Goal: Task Accomplishment & Management: Manage account settings

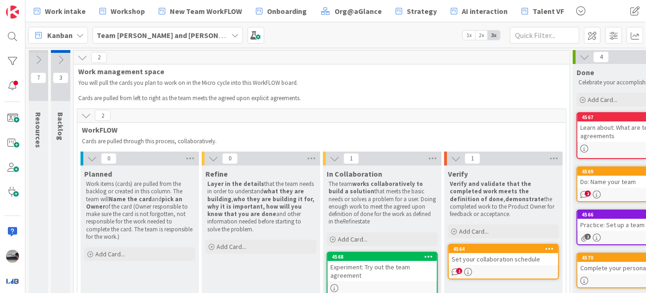
scroll to position [34, 103]
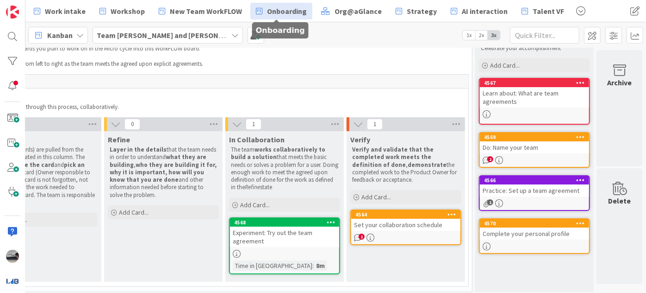
click at [272, 7] on span "Onboarding" at bounding box center [287, 11] width 40 height 11
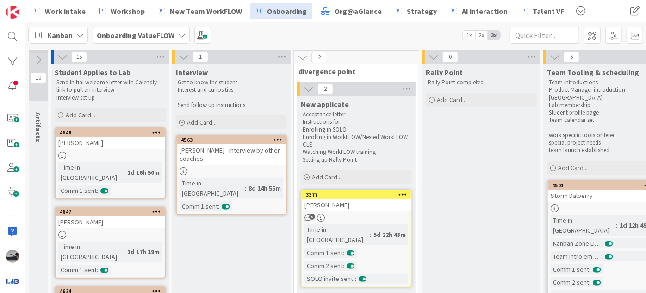
click at [140, 35] on b "Onboarding ValueFLOW" at bounding box center [136, 35] width 78 height 9
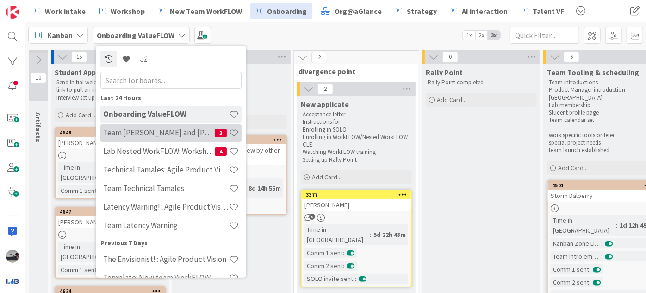
click at [153, 129] on h4 "Team [PERSON_NAME] and [PERSON_NAME]" at bounding box center [159, 132] width 112 height 9
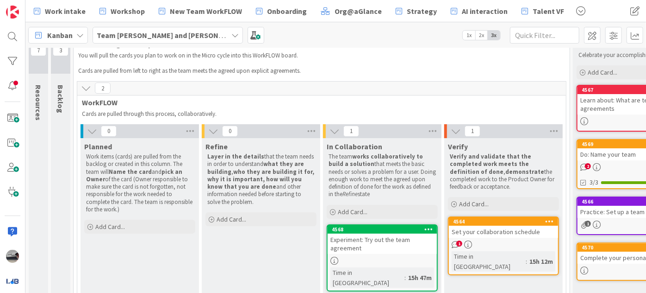
scroll to position [43, 0]
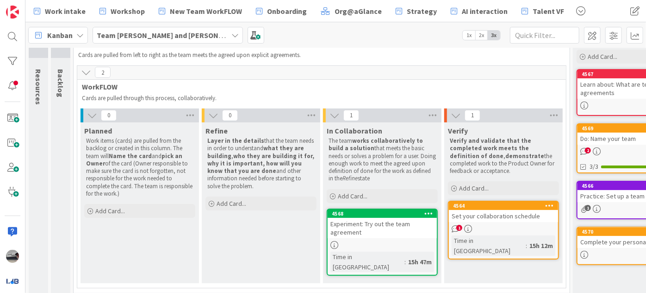
click at [493, 225] on div "1" at bounding box center [503, 228] width 109 height 8
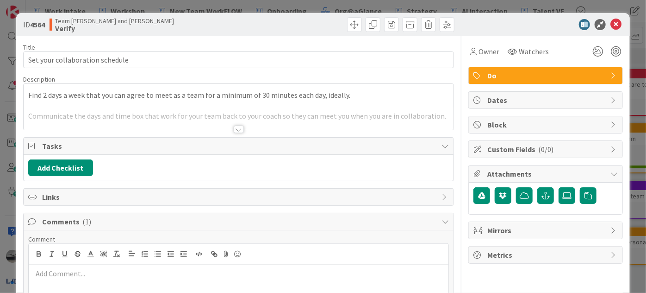
click at [239, 125] on div at bounding box center [239, 128] width 10 height 7
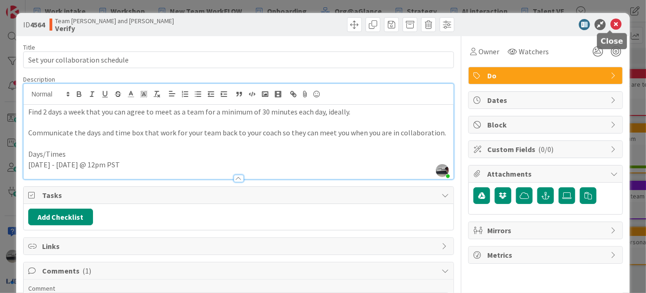
click at [611, 19] on icon at bounding box center [616, 24] width 11 height 11
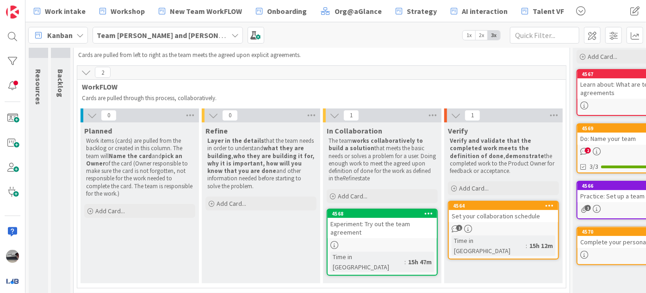
click at [606, 137] on div "Do: Name your team" at bounding box center [632, 138] width 109 height 12
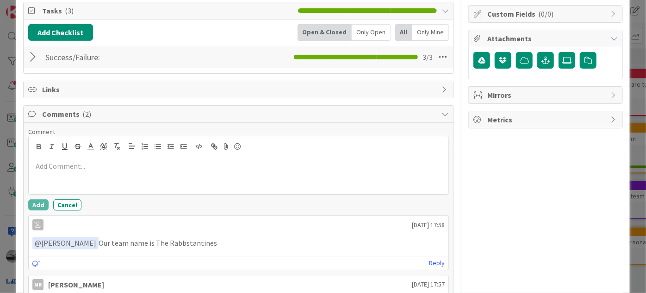
scroll to position [137, 0]
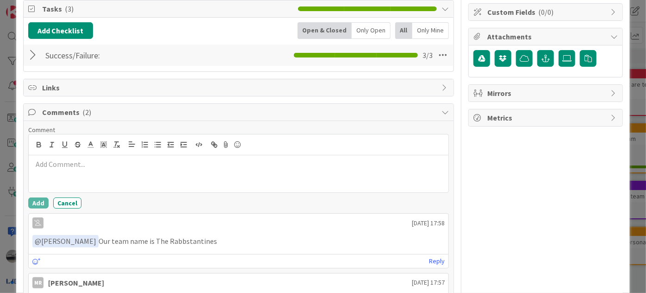
drag, startPoint x: 207, startPoint y: 239, endPoint x: 147, endPoint y: 244, distance: 60.9
click at [147, 244] on p "﻿ @ [PERSON_NAME] ﻿ Our team name is The Rabbstantines" at bounding box center [238, 241] width 412 height 12
copy p "The Rabbstantines"
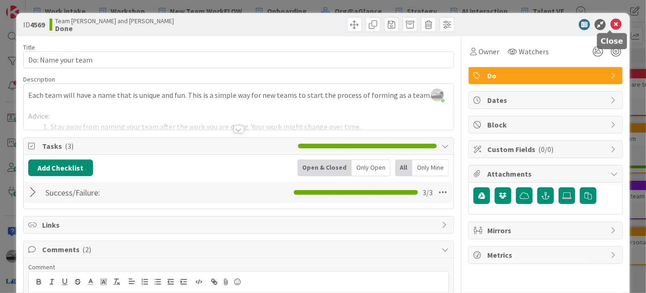
click at [611, 20] on icon at bounding box center [616, 24] width 11 height 11
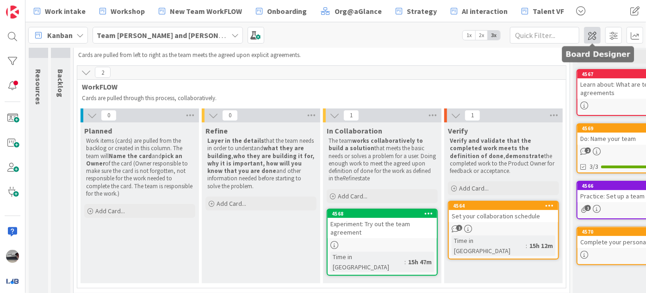
click at [589, 31] on span at bounding box center [592, 35] width 17 height 17
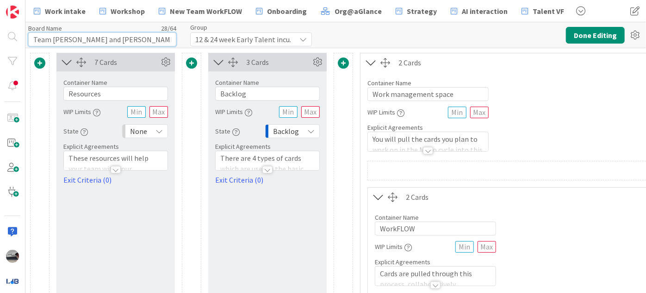
drag, startPoint x: 138, startPoint y: 41, endPoint x: 27, endPoint y: 37, distance: 110.7
click at [27, 37] on div "Board Name 28 / 64 Team [PERSON_NAME] and [PERSON_NAME] Group 12 & 24 week Earl…" at bounding box center [335, 34] width 621 height 25
paste input "he Rabbstantines"
type input "The Rabbstantines WorkFLOW"
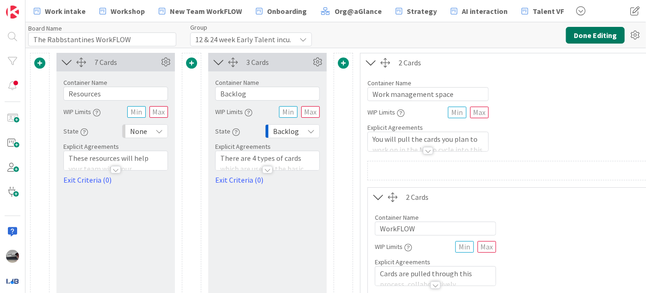
click at [582, 34] on button "Done Editing" at bounding box center [595, 35] width 59 height 17
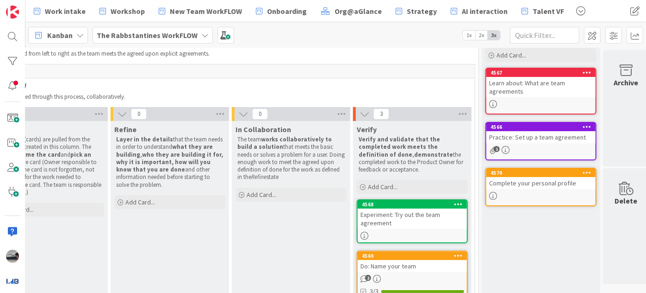
scroll to position [0, 91]
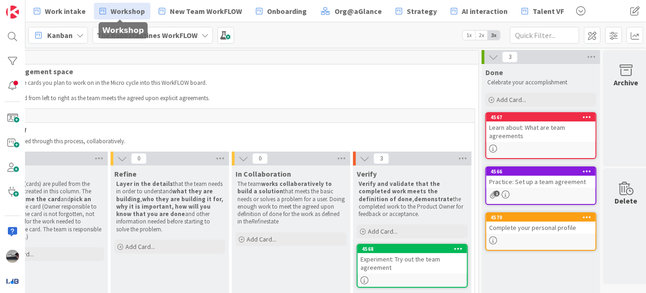
click at [134, 13] on span "Workshop" at bounding box center [128, 11] width 34 height 11
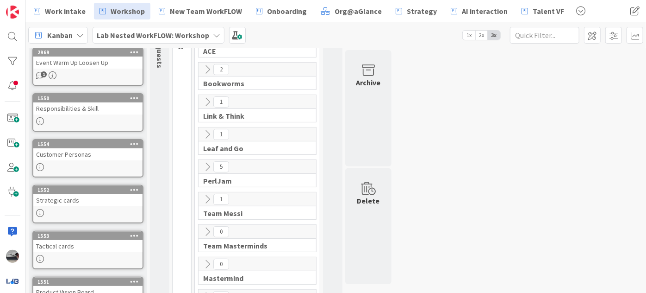
scroll to position [168, 0]
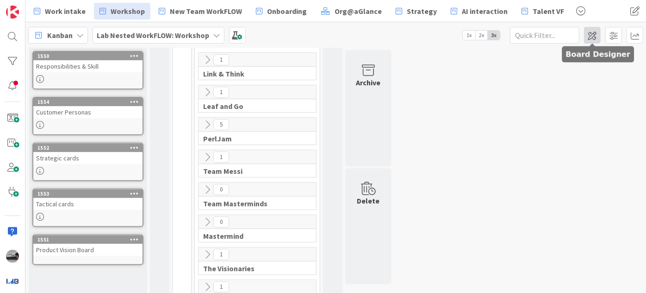
click at [594, 34] on span at bounding box center [592, 35] width 17 height 17
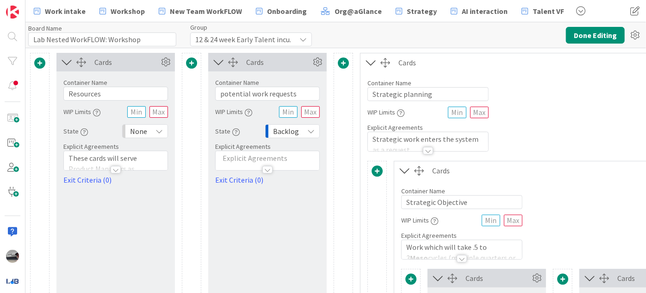
type input "Lab Nested WorkFLOW: Workshop"
click at [66, 59] on icon at bounding box center [66, 62] width 15 height 12
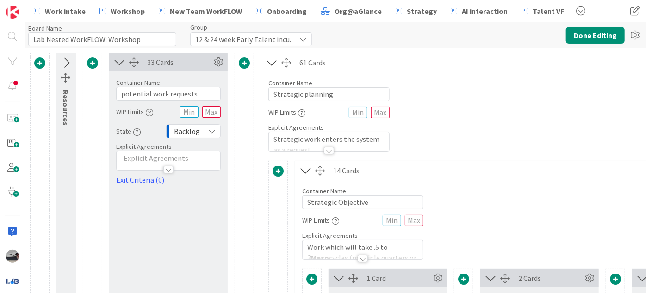
click at [123, 56] on icon at bounding box center [119, 62] width 15 height 12
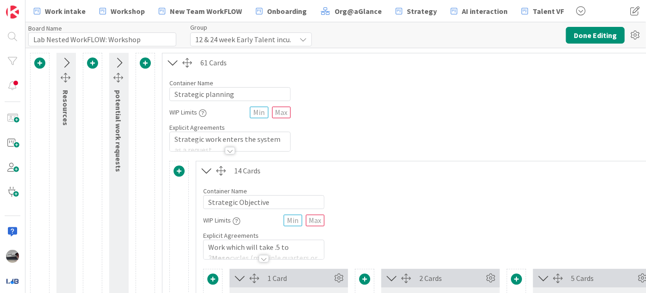
click at [173, 62] on icon at bounding box center [172, 62] width 15 height 12
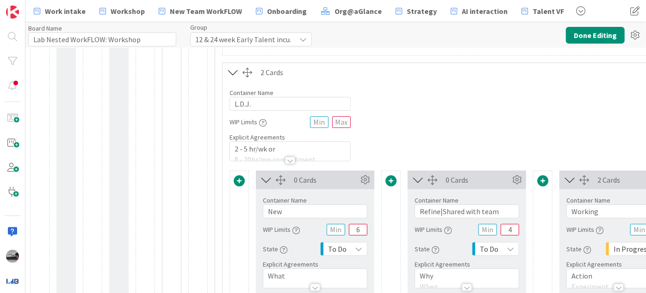
scroll to position [126, 0]
click at [230, 74] on icon at bounding box center [232, 71] width 15 height 12
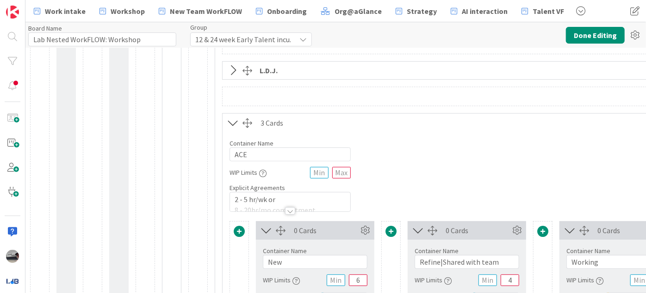
click at [230, 123] on icon at bounding box center [232, 123] width 15 height 12
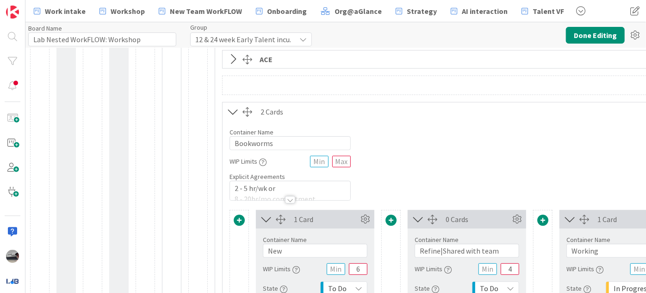
scroll to position [210, 0]
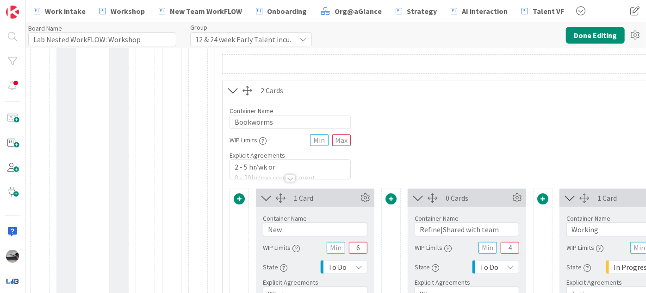
click at [234, 91] on icon at bounding box center [232, 90] width 15 height 12
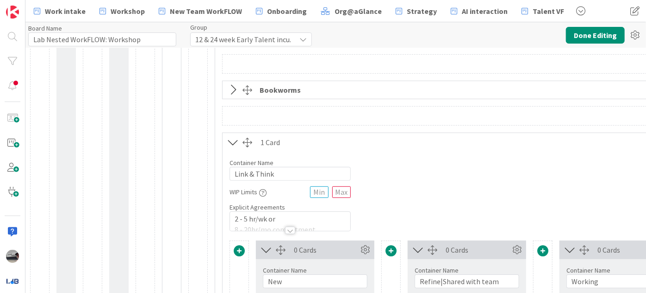
click at [230, 145] on icon at bounding box center [232, 142] width 15 height 12
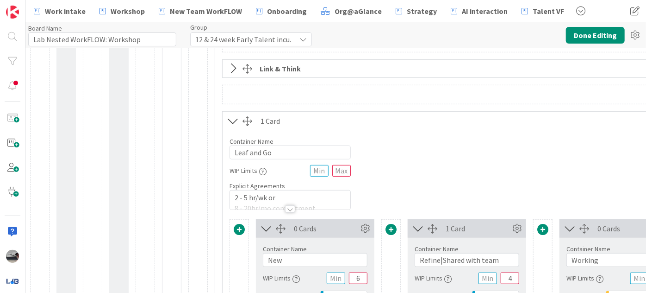
scroll to position [294, 0]
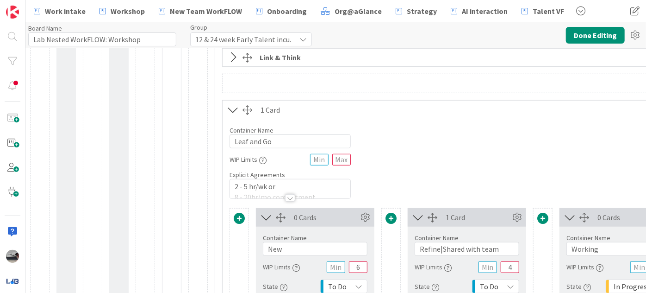
click at [232, 108] on icon at bounding box center [232, 110] width 15 height 12
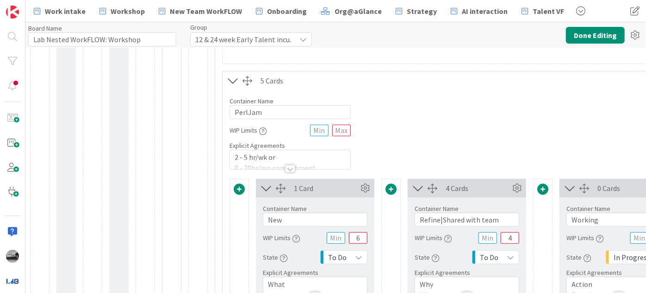
scroll to position [379, 0]
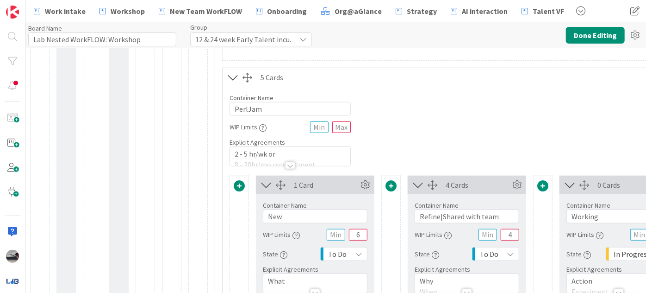
click at [234, 77] on icon at bounding box center [232, 77] width 15 height 12
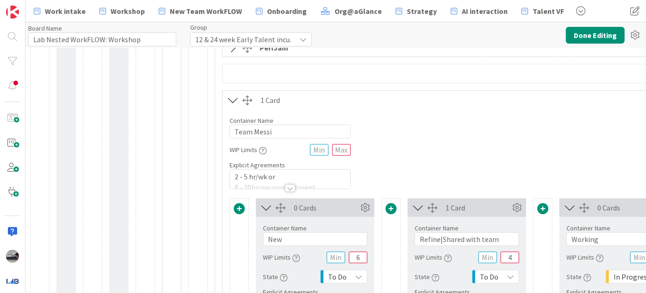
scroll to position [421, 0]
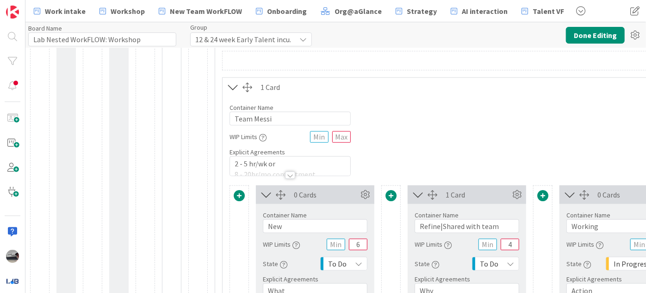
click at [234, 86] on icon at bounding box center [232, 87] width 15 height 12
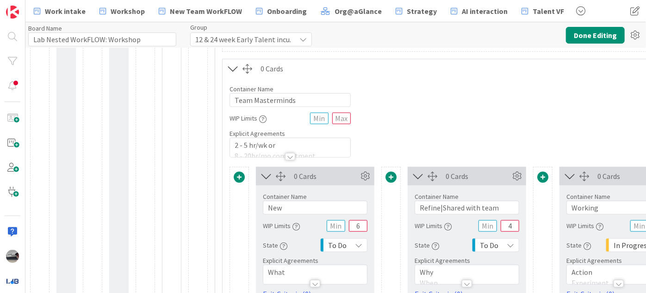
scroll to position [505, 0]
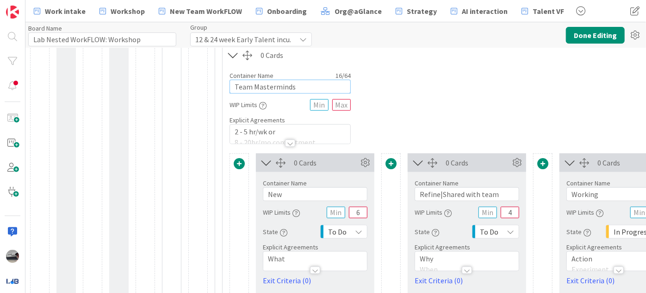
drag, startPoint x: 309, startPoint y: 88, endPoint x: 175, endPoint y: 81, distance: 133.9
paste input "he Rabbstantine"
type input "The Rabbstantines"
click at [580, 31] on button "Done Editing" at bounding box center [595, 35] width 59 height 17
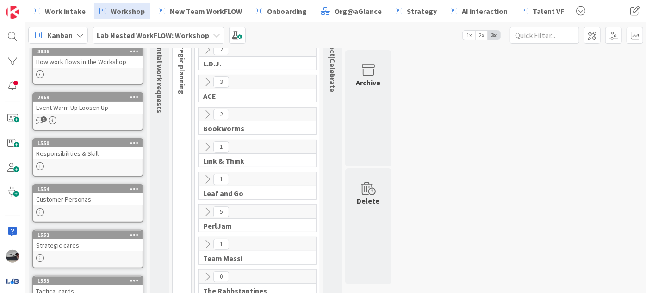
scroll to position [126, 0]
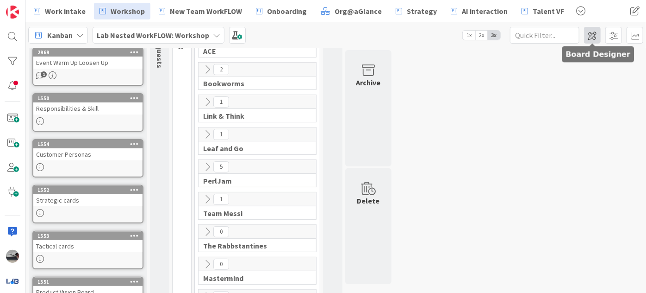
click at [591, 38] on span at bounding box center [592, 35] width 17 height 17
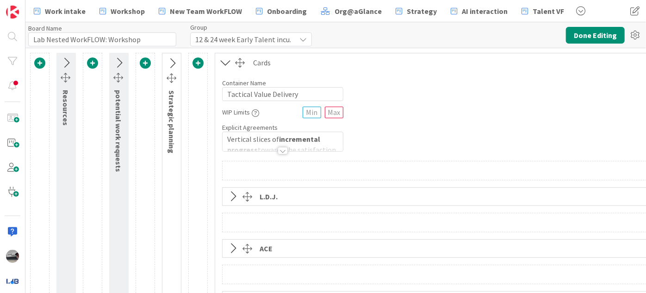
type input "Lab Nested WorkFLOW: Workshop"
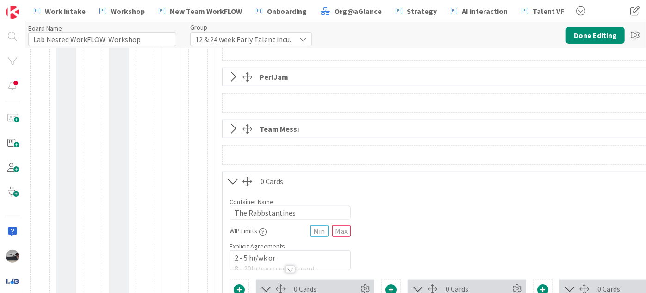
scroll to position [421, 0]
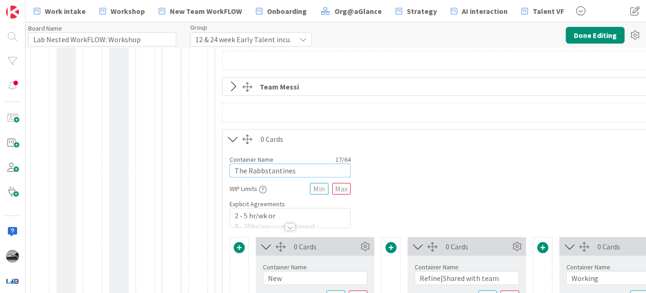
drag, startPoint x: 313, startPoint y: 171, endPoint x: 232, endPoint y: 170, distance: 81.5
click at [232, 170] on input "The Rabbstantines" at bounding box center [290, 170] width 121 height 14
type input "TBD"
click at [596, 40] on button "Done Editing" at bounding box center [595, 35] width 59 height 17
